Goal: Information Seeking & Learning: Learn about a topic

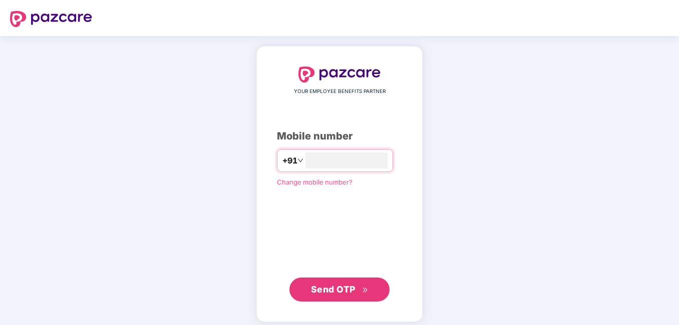
type input "**********"
click at [361, 295] on span "Send OTP" at bounding box center [340, 290] width 58 height 14
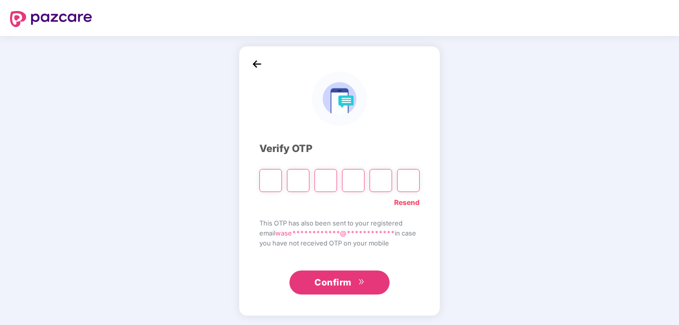
type input "*"
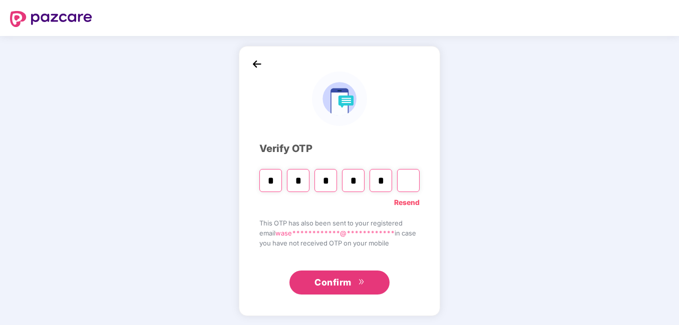
type input "*"
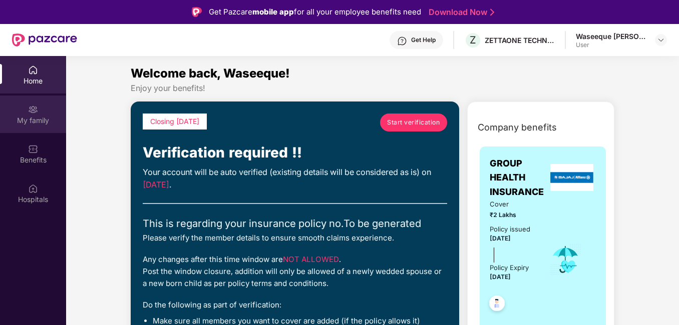
click at [42, 122] on div "My family" at bounding box center [33, 121] width 66 height 10
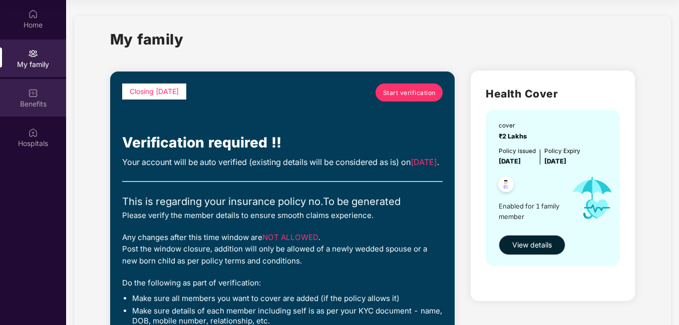
click at [48, 111] on div "Benefits" at bounding box center [33, 98] width 66 height 38
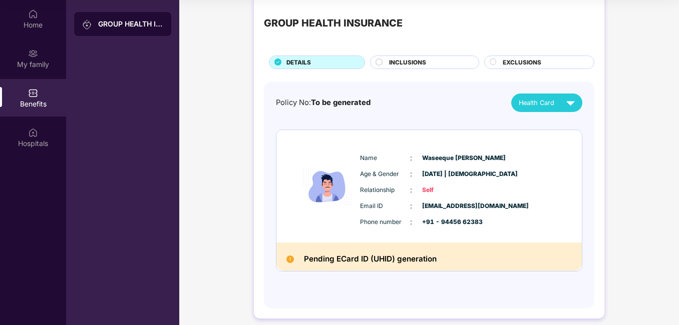
scroll to position [25, 0]
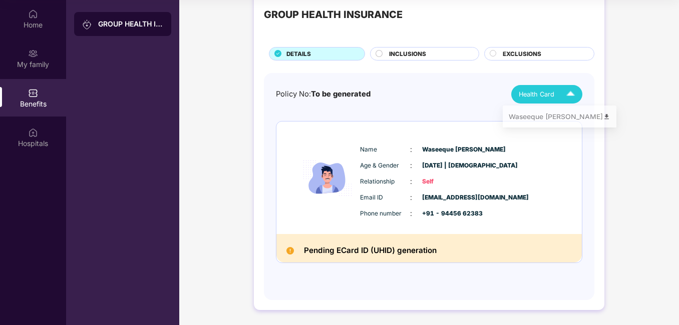
click at [570, 94] on img at bounding box center [571, 95] width 18 height 18
click at [467, 103] on div "Policy No: To be generated Health Card" at bounding box center [429, 94] width 306 height 19
click at [424, 56] on span "INCLUSIONS" at bounding box center [407, 54] width 37 height 9
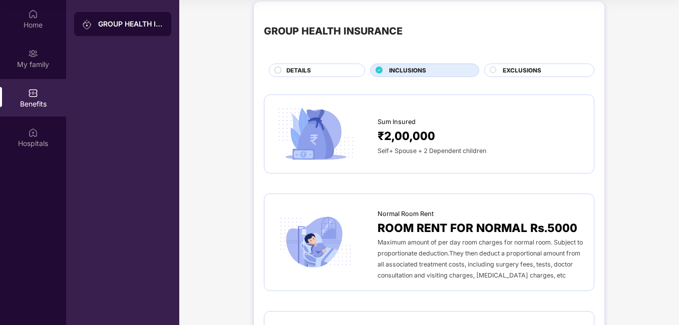
scroll to position [0, 0]
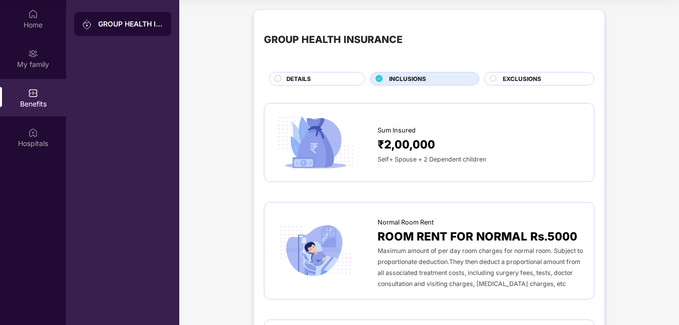
click at [519, 82] on span "EXCLUSIONS" at bounding box center [522, 79] width 39 height 9
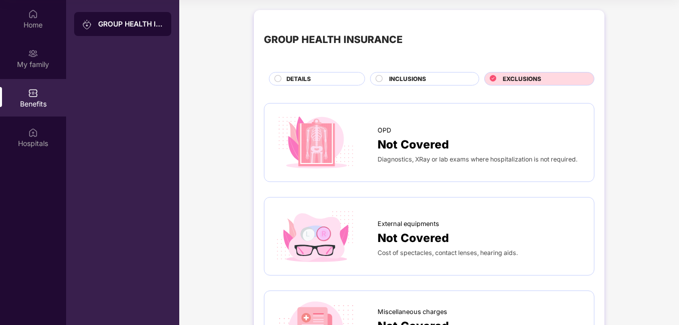
click at [322, 82] on div "DETAILS" at bounding box center [320, 80] width 78 height 11
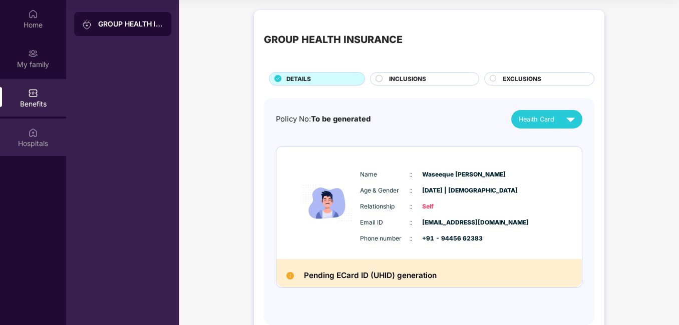
click at [38, 145] on div "Hospitals" at bounding box center [33, 144] width 66 height 10
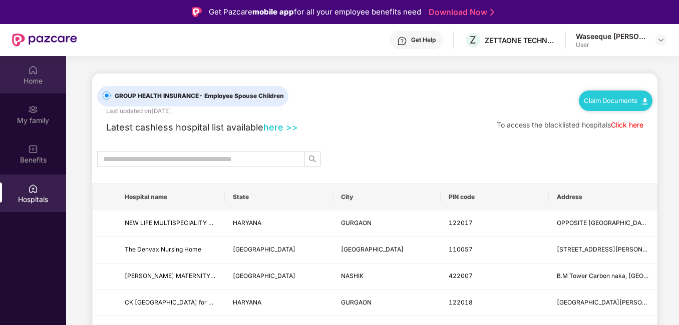
click at [38, 85] on div "Home" at bounding box center [33, 81] width 66 height 10
